Goal: Task Accomplishment & Management: Use online tool/utility

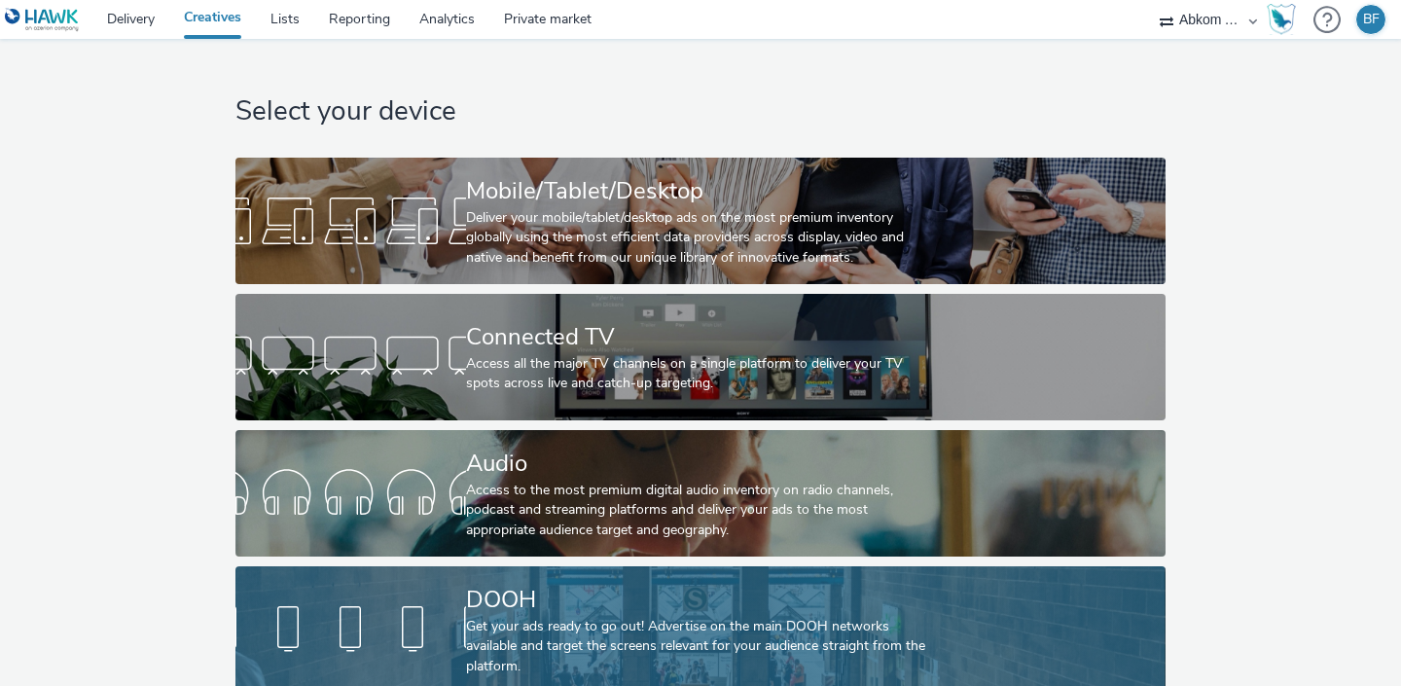
click at [435, 579] on link "DOOH Get your ads ready to go out! Advertise on the main DOOH networks availabl…" at bounding box center [699, 629] width 929 height 126
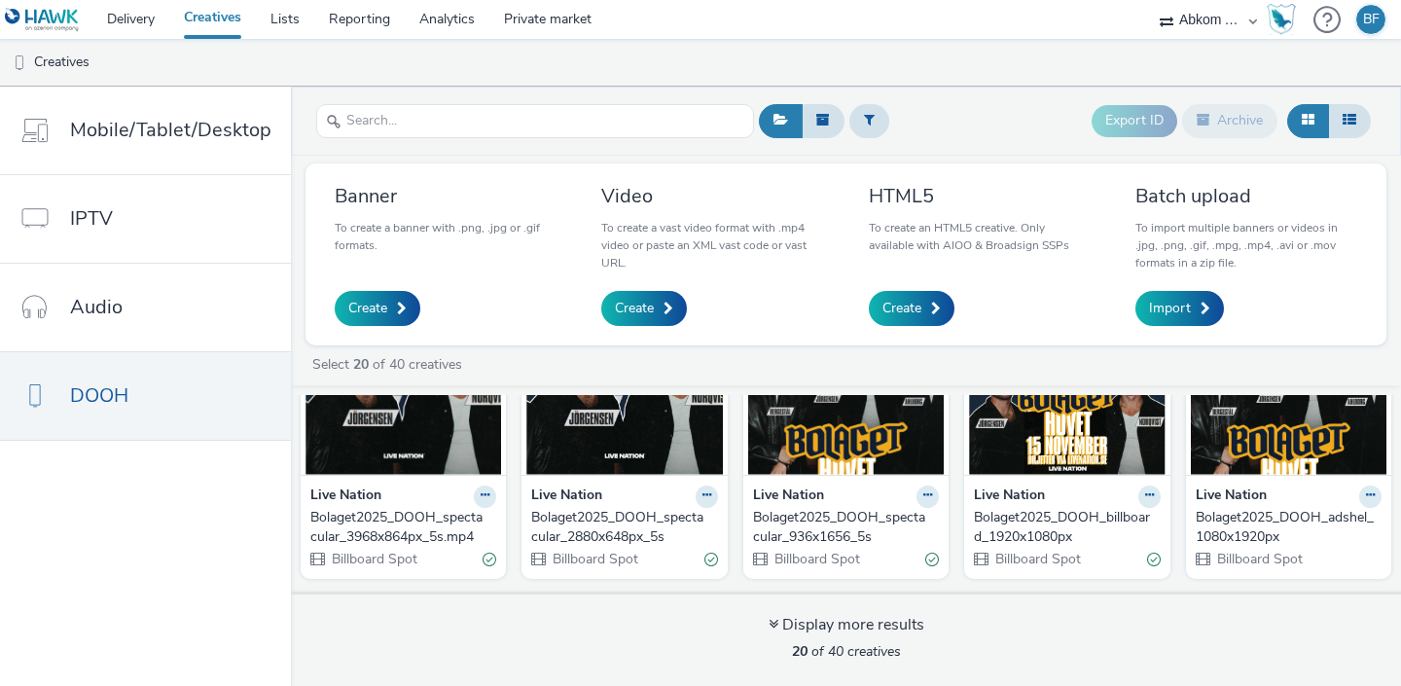
scroll to position [124, 0]
click at [1283, 449] on img at bounding box center [1289, 381] width 196 height 190
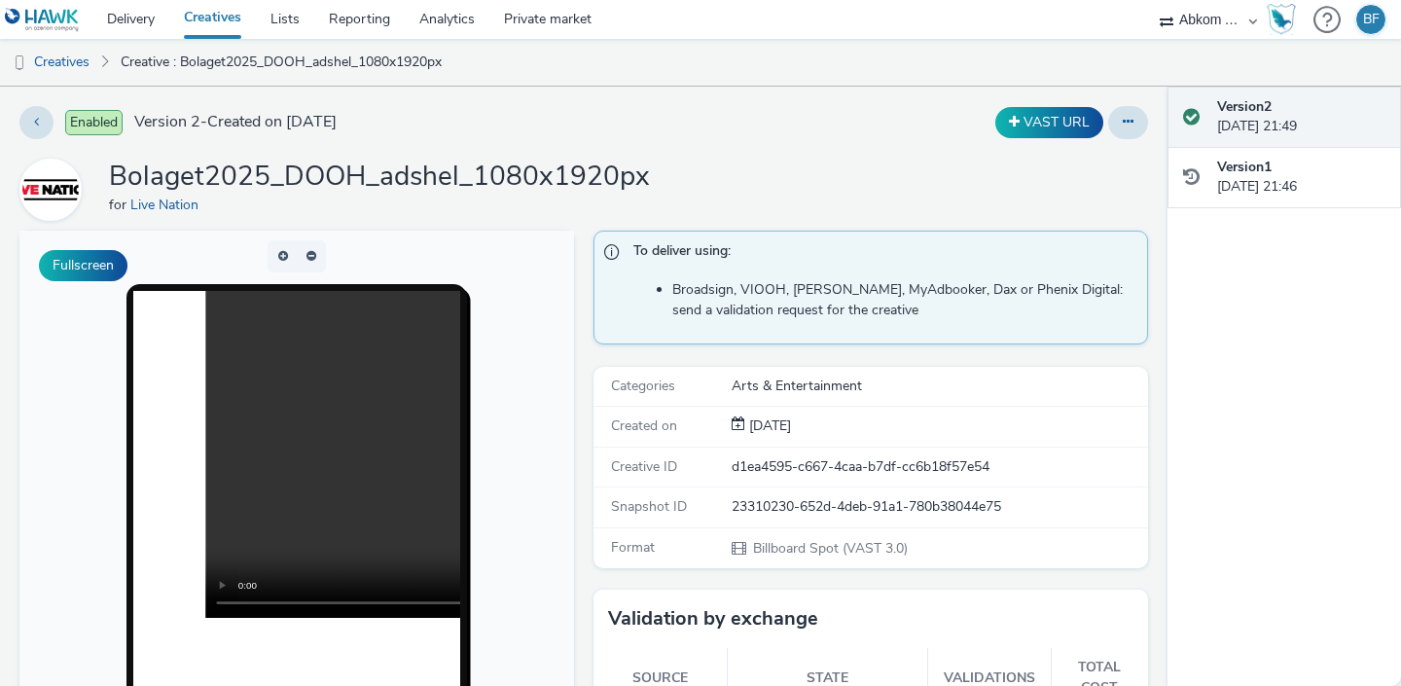
click at [219, 20] on link "Creatives" at bounding box center [212, 19] width 87 height 39
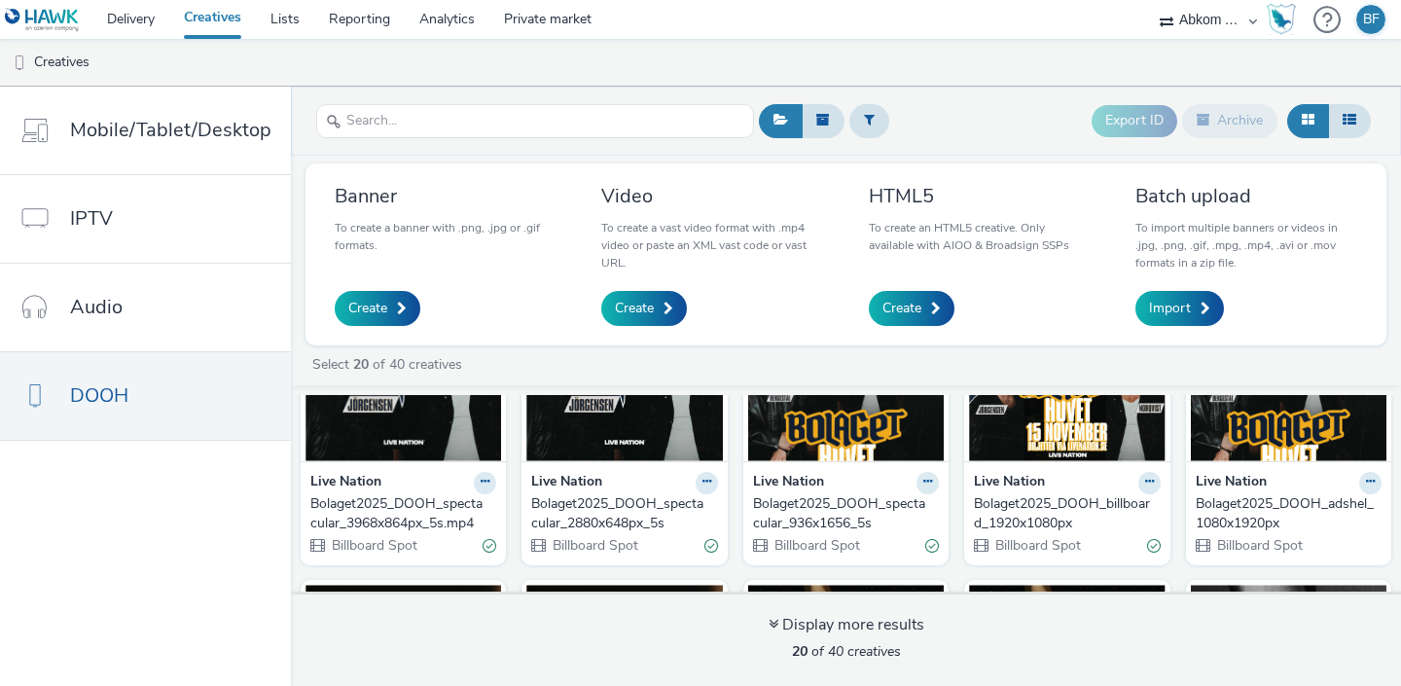
scroll to position [152, 0]
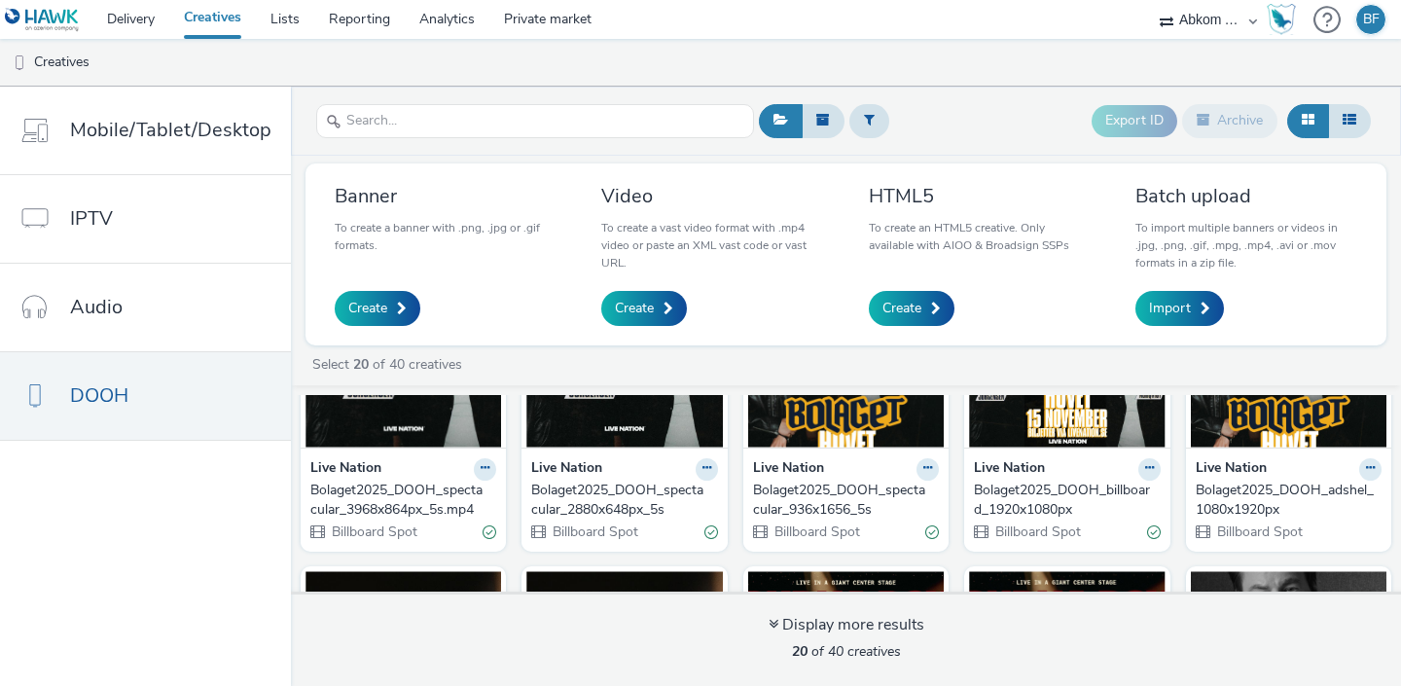
click at [1261, 432] on img at bounding box center [1289, 353] width 196 height 190
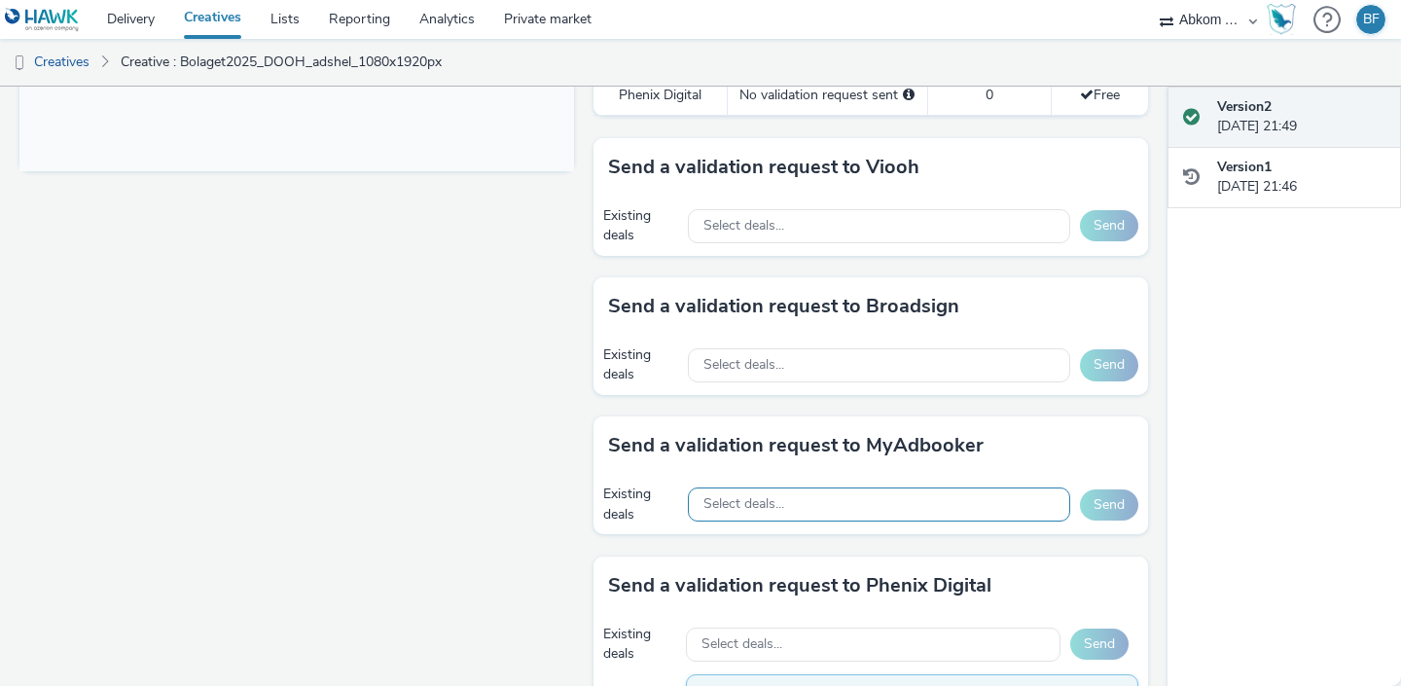
scroll to position [852, 0]
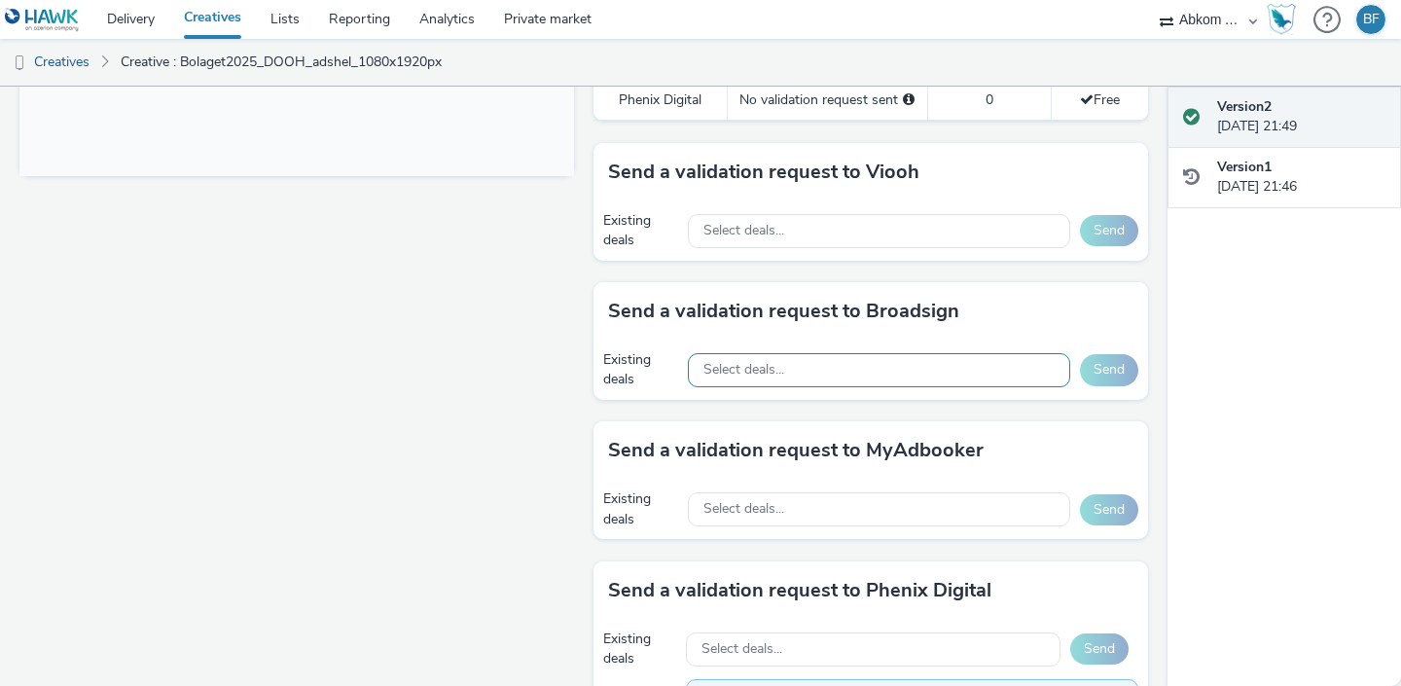
click at [966, 353] on div "Select deals..." at bounding box center [879, 370] width 382 height 34
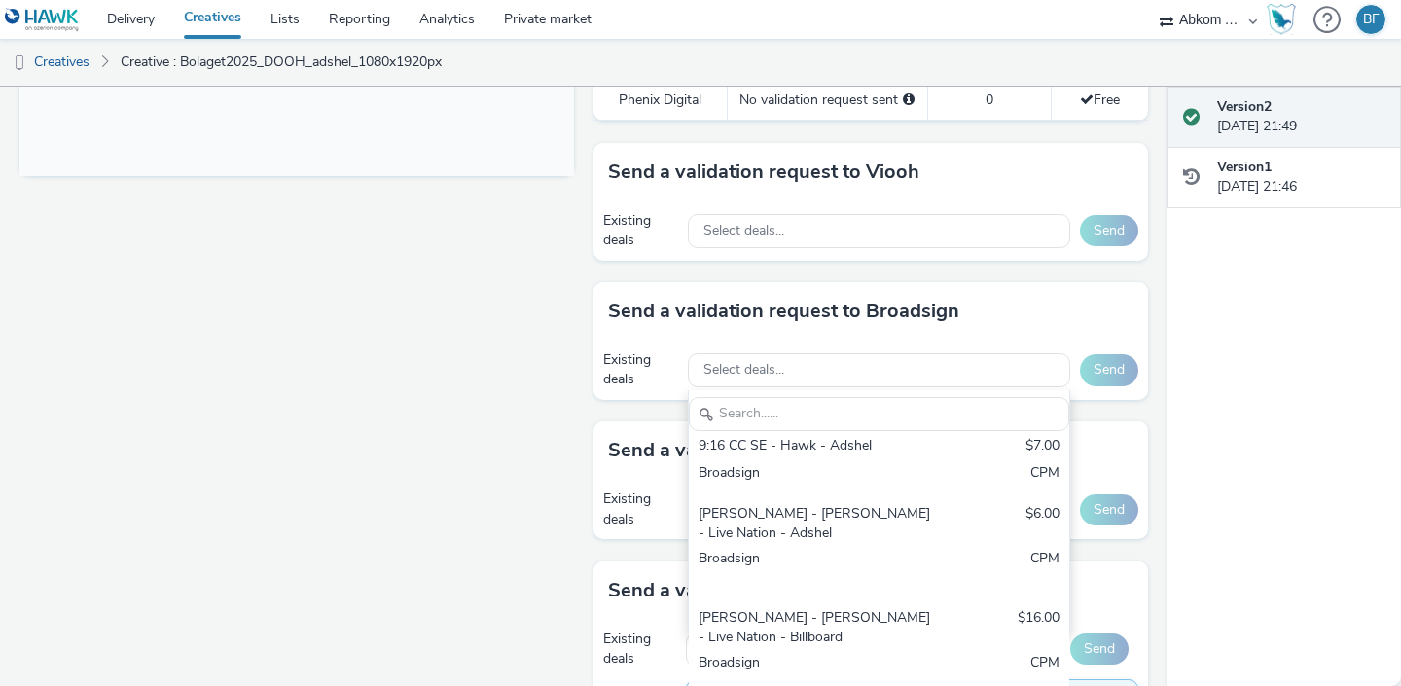
scroll to position [154, 0]
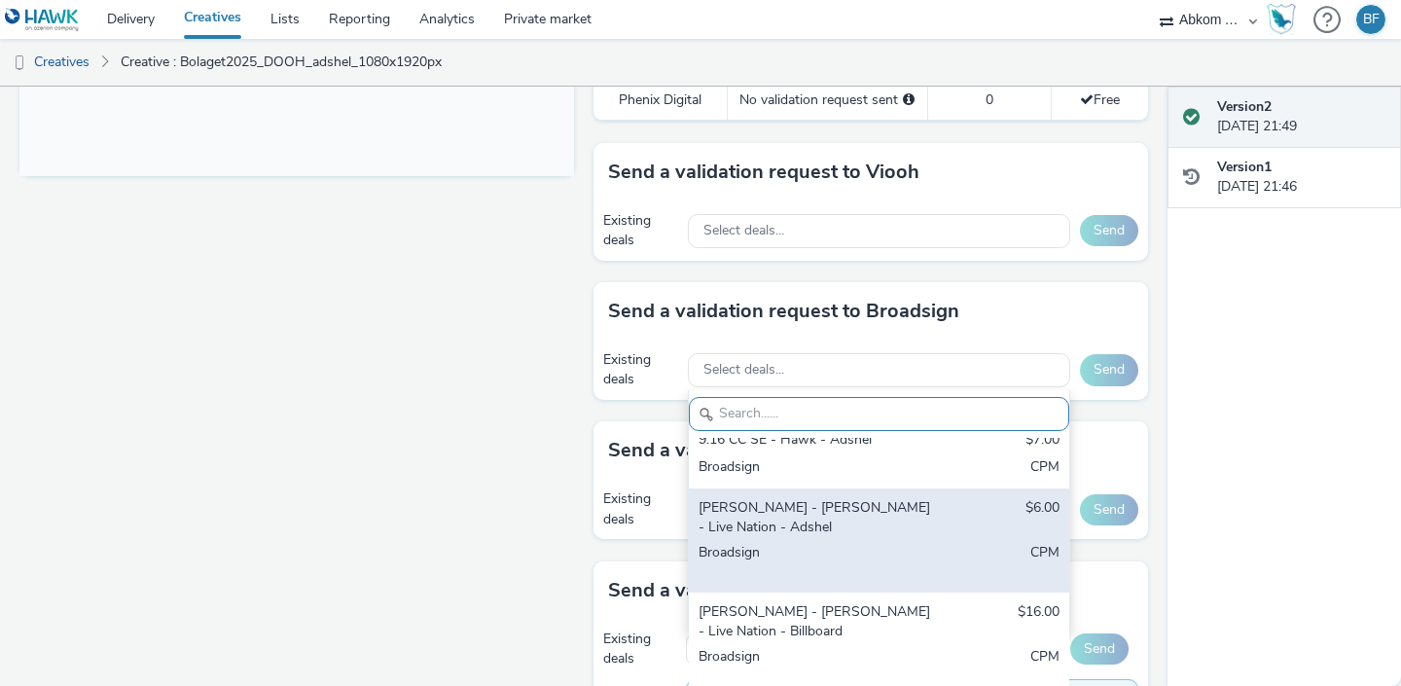
click at [831, 498] on div "[PERSON_NAME] - [PERSON_NAME] - Live Nation - Adshel" at bounding box center [817, 518] width 237 height 40
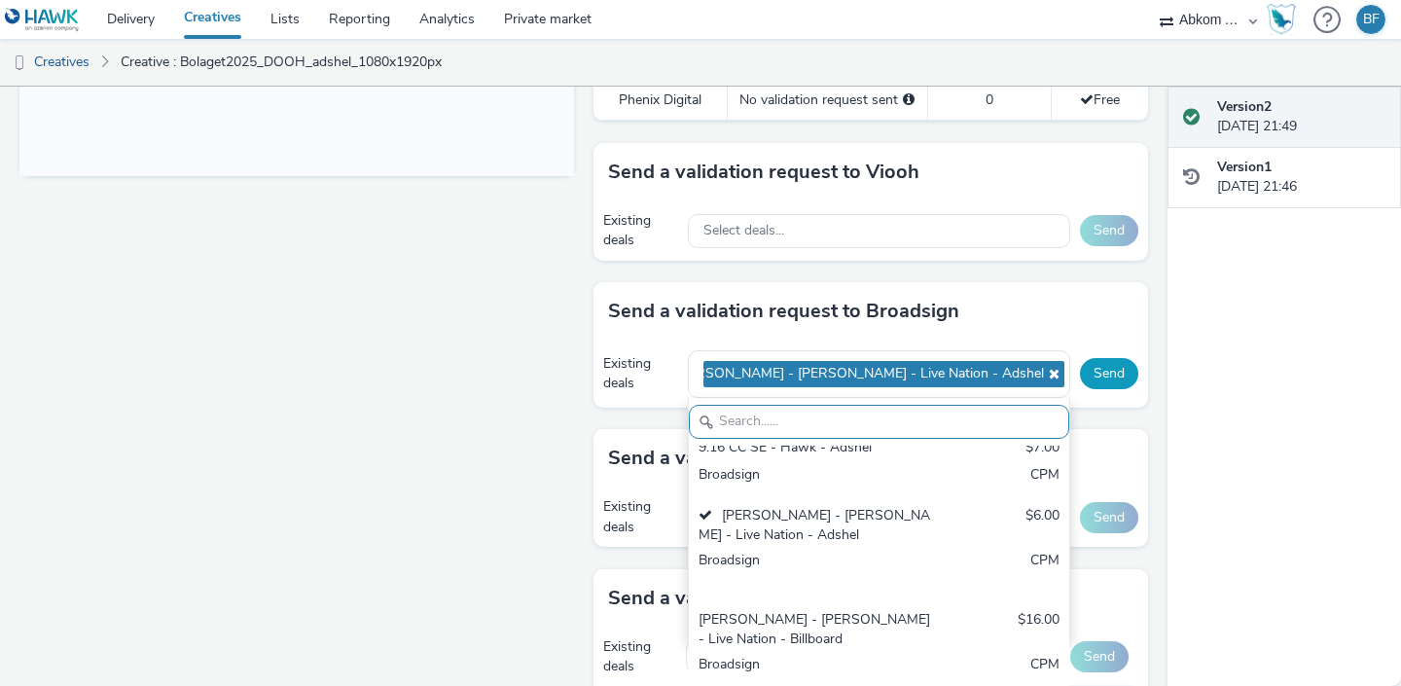
click at [1107, 358] on button "Send" at bounding box center [1109, 373] width 58 height 31
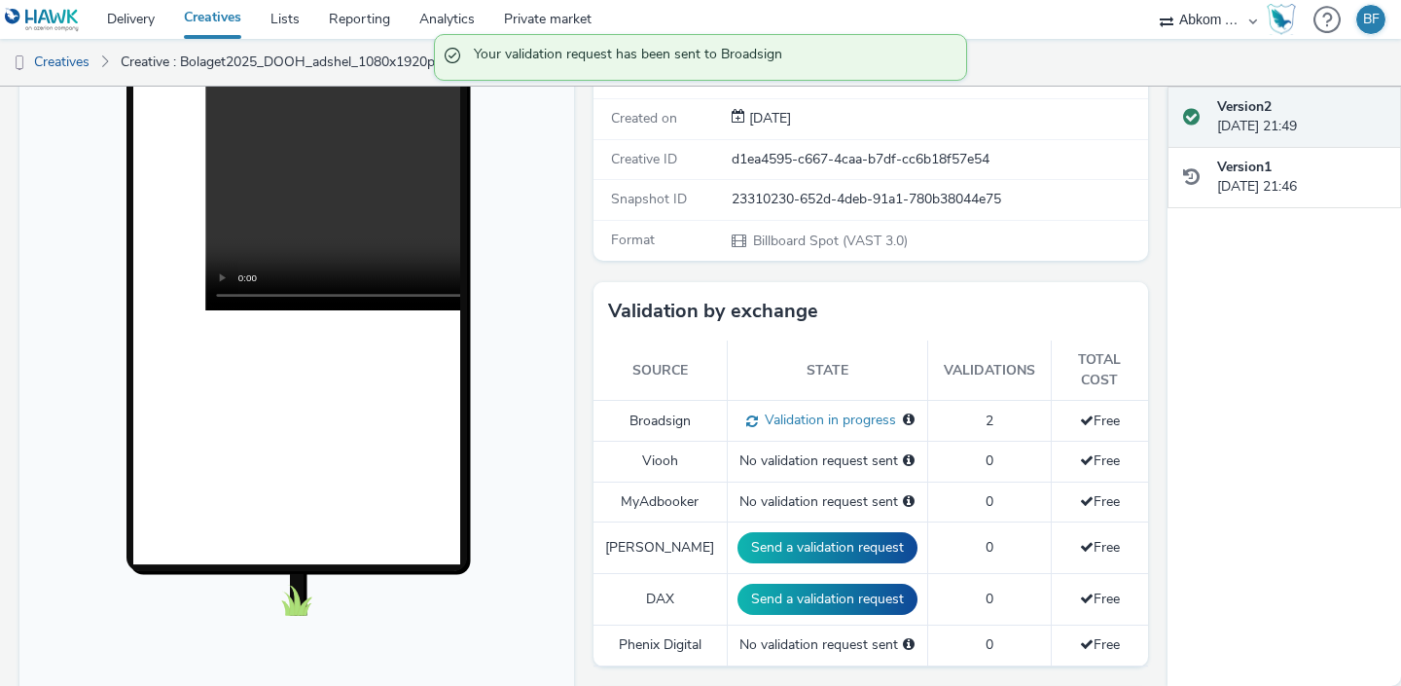
scroll to position [281, 0]
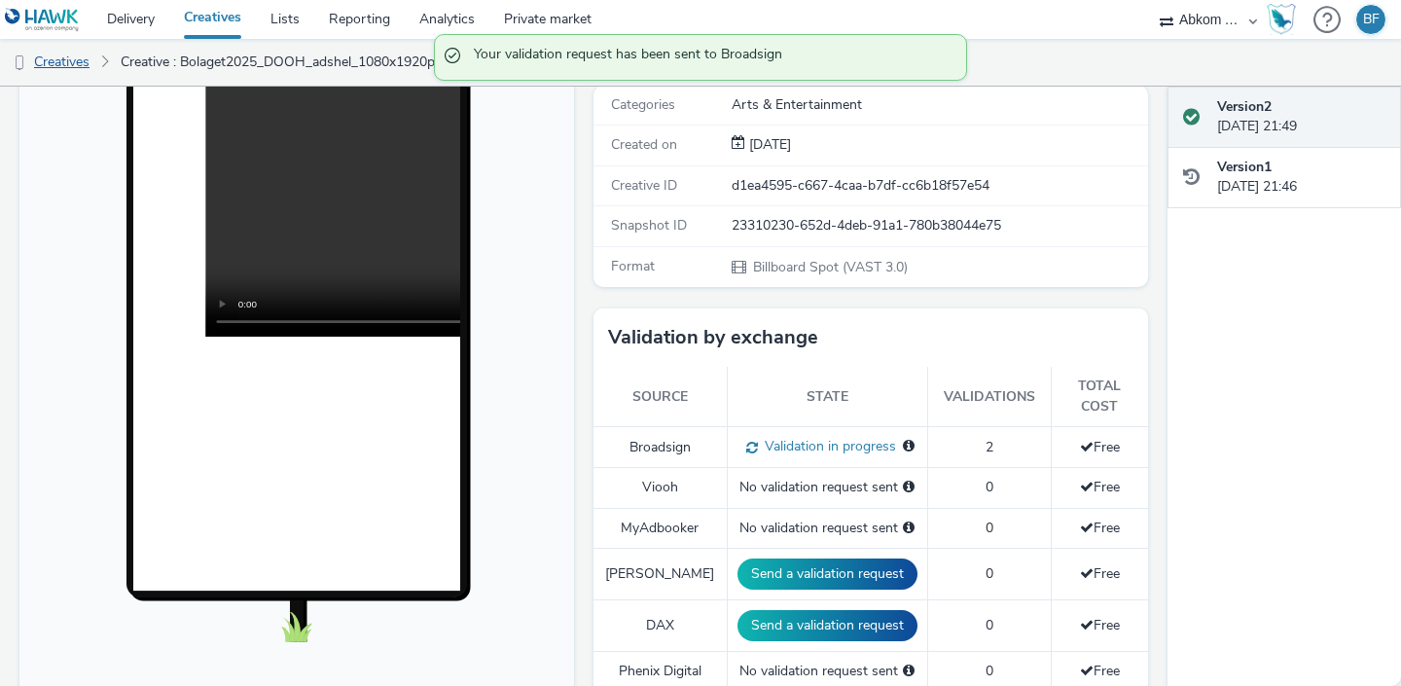
click at [80, 56] on link "Creatives" at bounding box center [49, 62] width 99 height 47
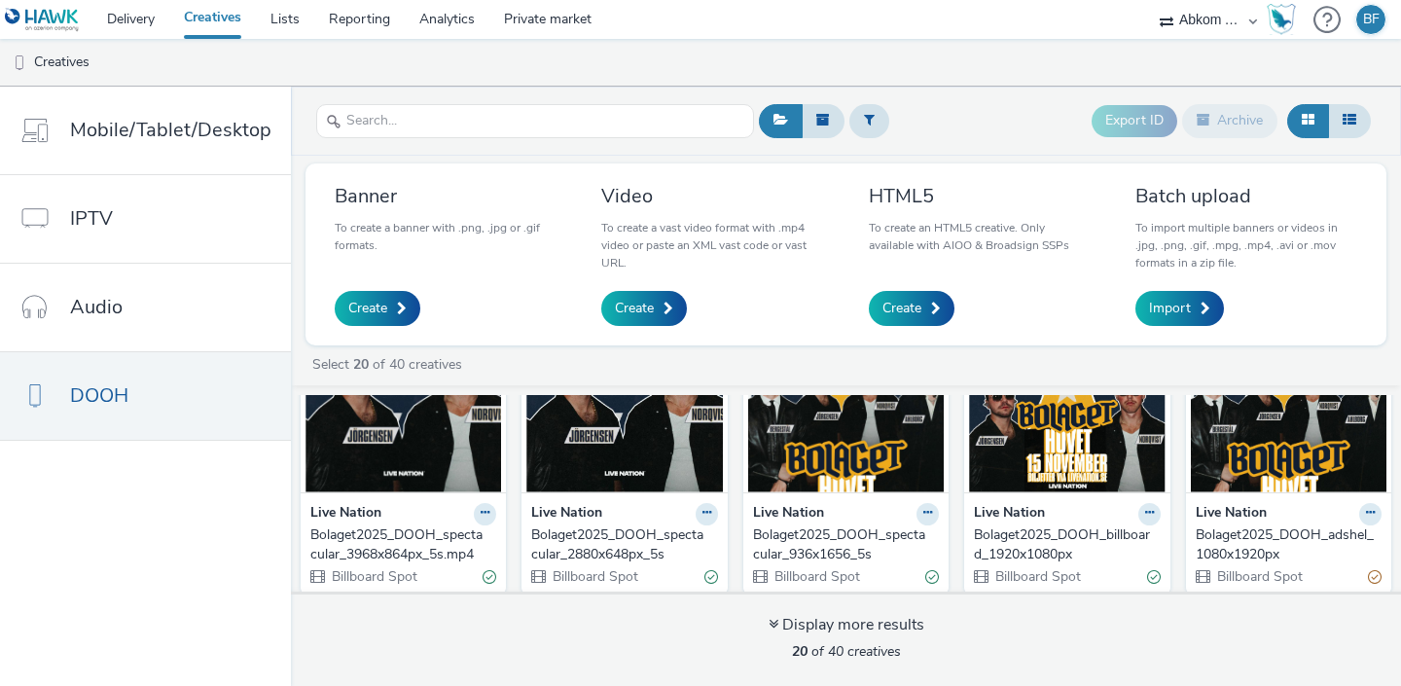
scroll to position [108, 0]
click at [132, 17] on link "Delivery" at bounding box center [130, 19] width 77 height 39
